Goal: Navigation & Orientation: Find specific page/section

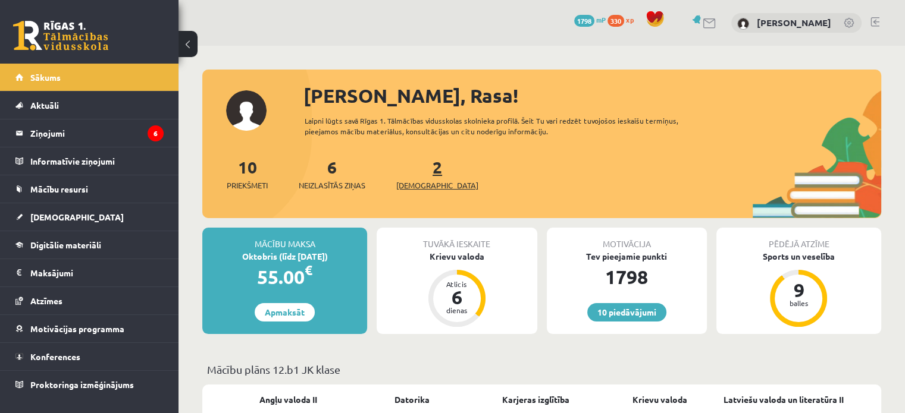
click at [420, 174] on link "2 Ieskaites" at bounding box center [437, 173] width 82 height 35
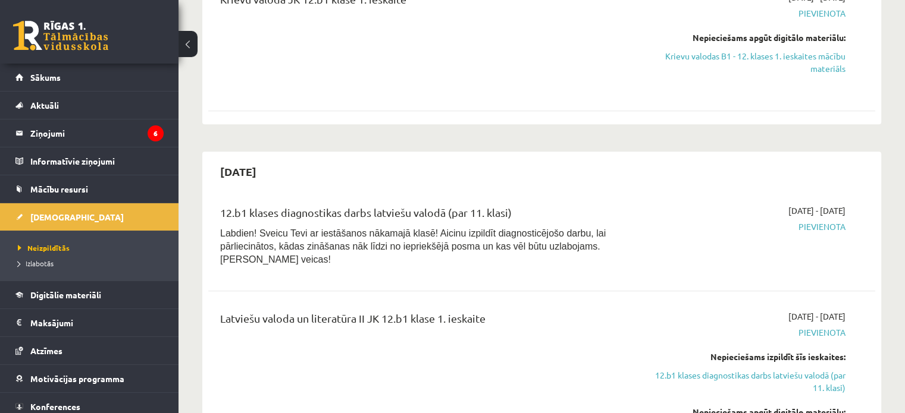
scroll to position [880, 0]
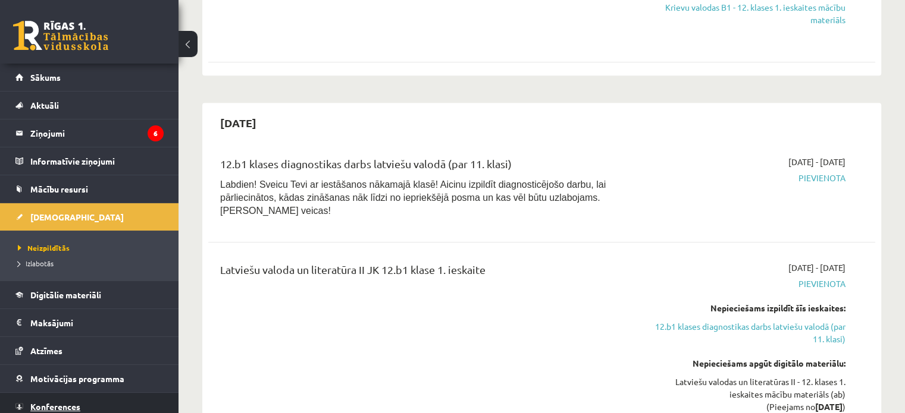
click at [120, 406] on link "Konferences" at bounding box center [89, 406] width 148 height 27
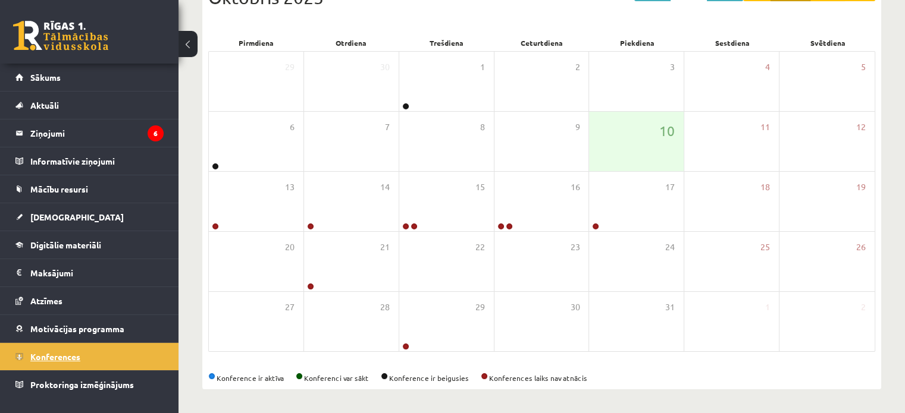
scroll to position [154, 0]
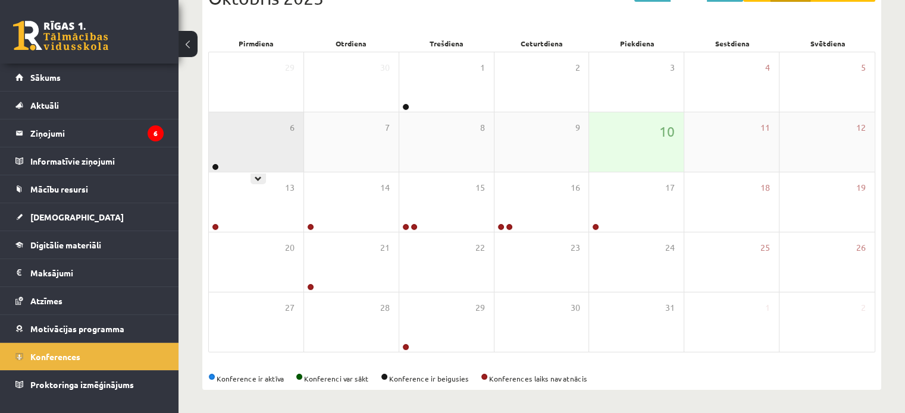
click at [253, 159] on div "6" at bounding box center [256, 141] width 95 height 59
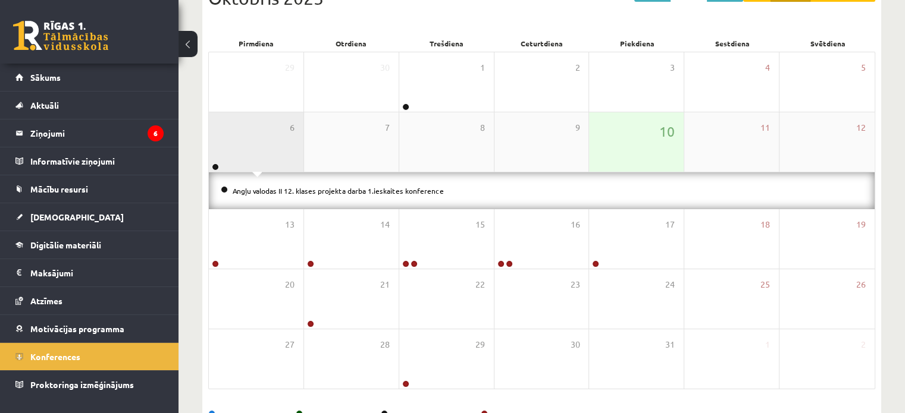
click at [253, 159] on div "6" at bounding box center [256, 141] width 95 height 59
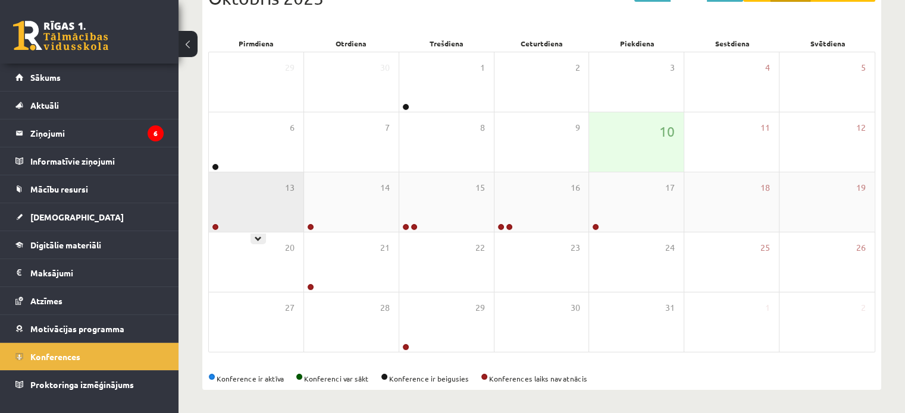
click at [259, 208] on div "13" at bounding box center [256, 202] width 95 height 59
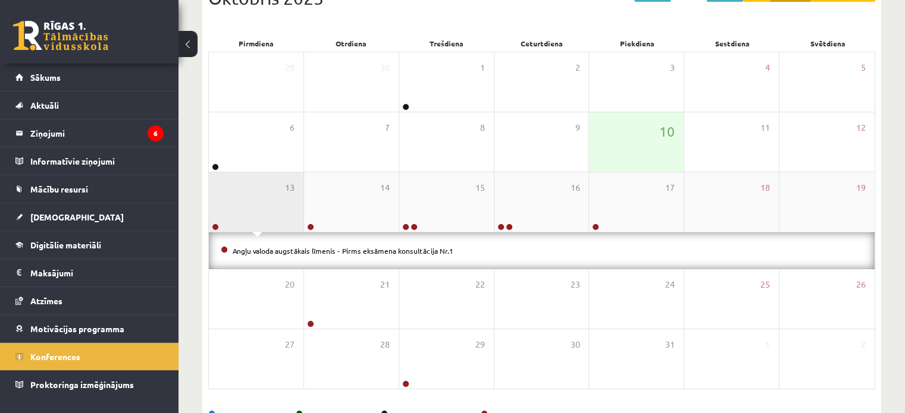
click at [259, 208] on div "13" at bounding box center [256, 202] width 95 height 59
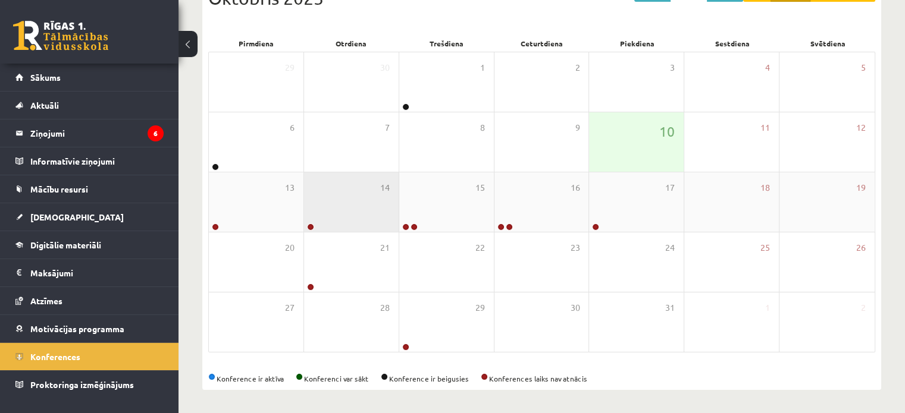
click at [339, 190] on div "14" at bounding box center [351, 202] width 95 height 59
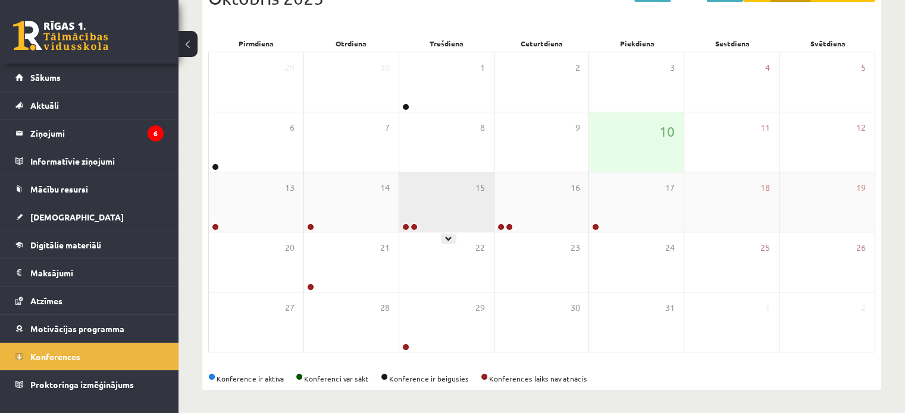
click at [438, 196] on div "15" at bounding box center [446, 202] width 95 height 59
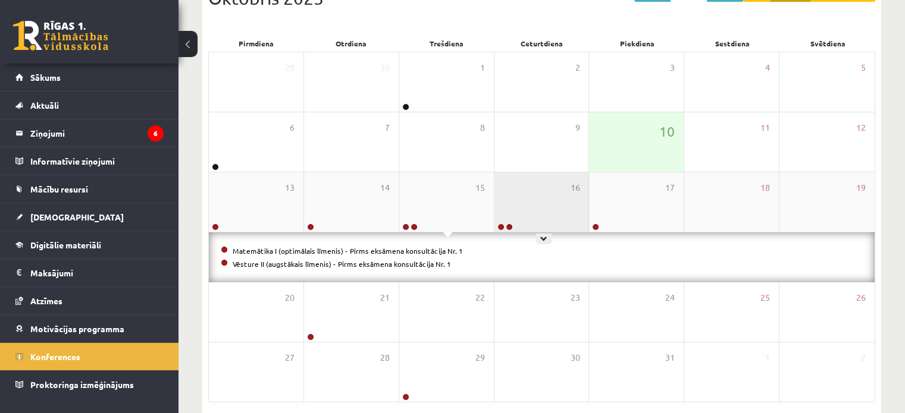
click at [574, 198] on div "16" at bounding box center [541, 202] width 95 height 59
